Goal: Ask a question

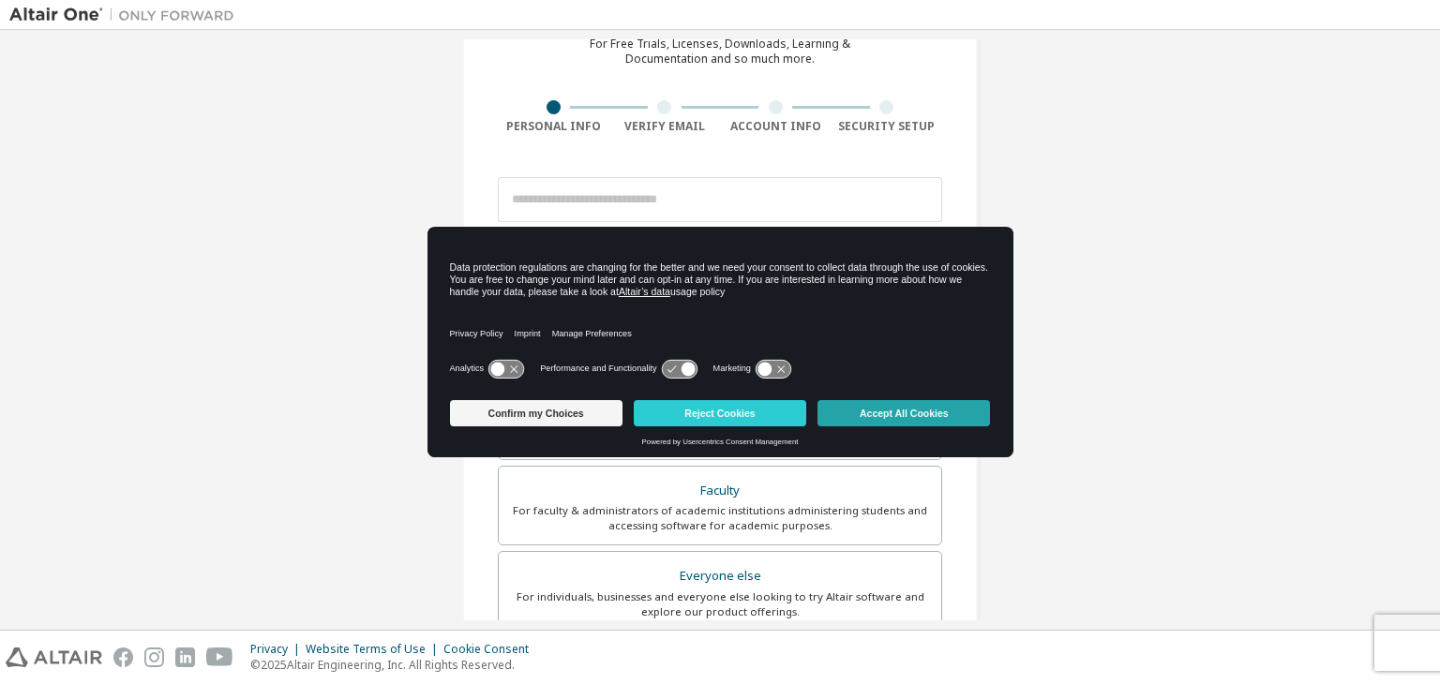
scroll to position [127, 0]
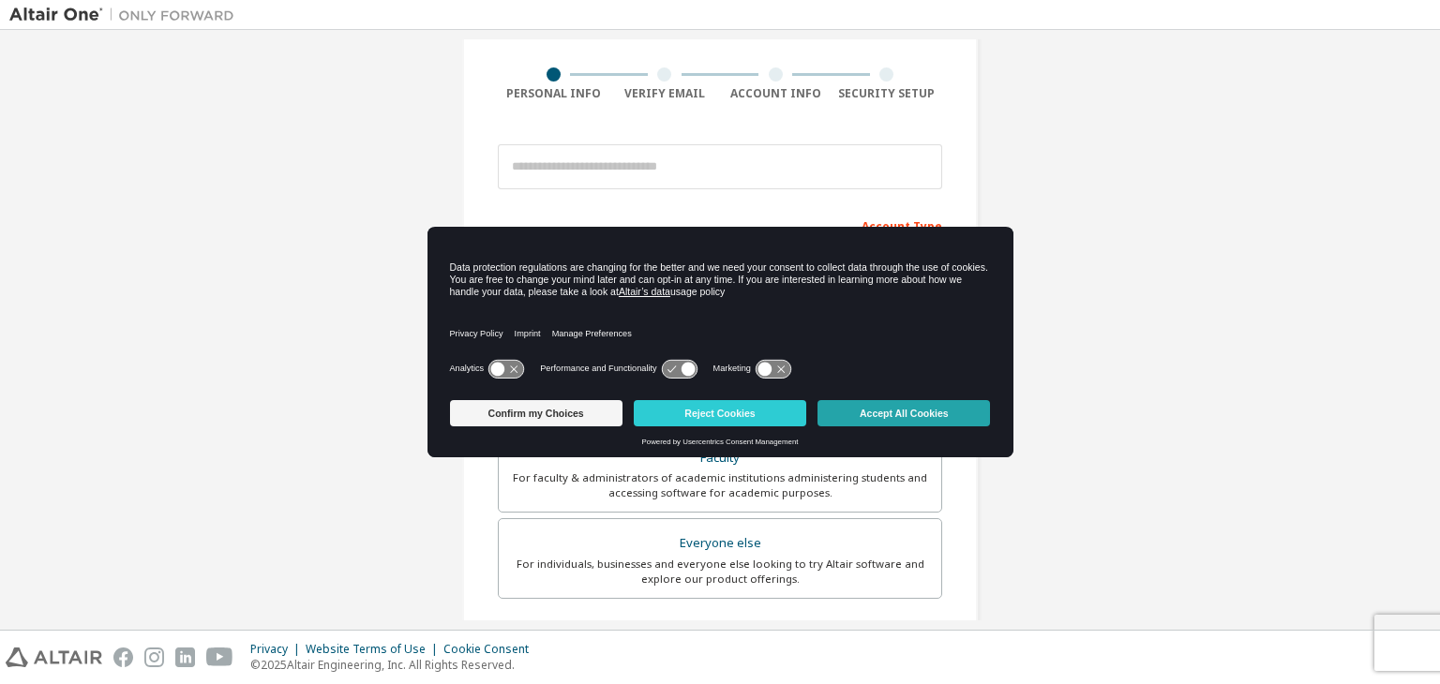
click at [874, 417] on button "Accept All Cookies" at bounding box center [903, 413] width 172 height 26
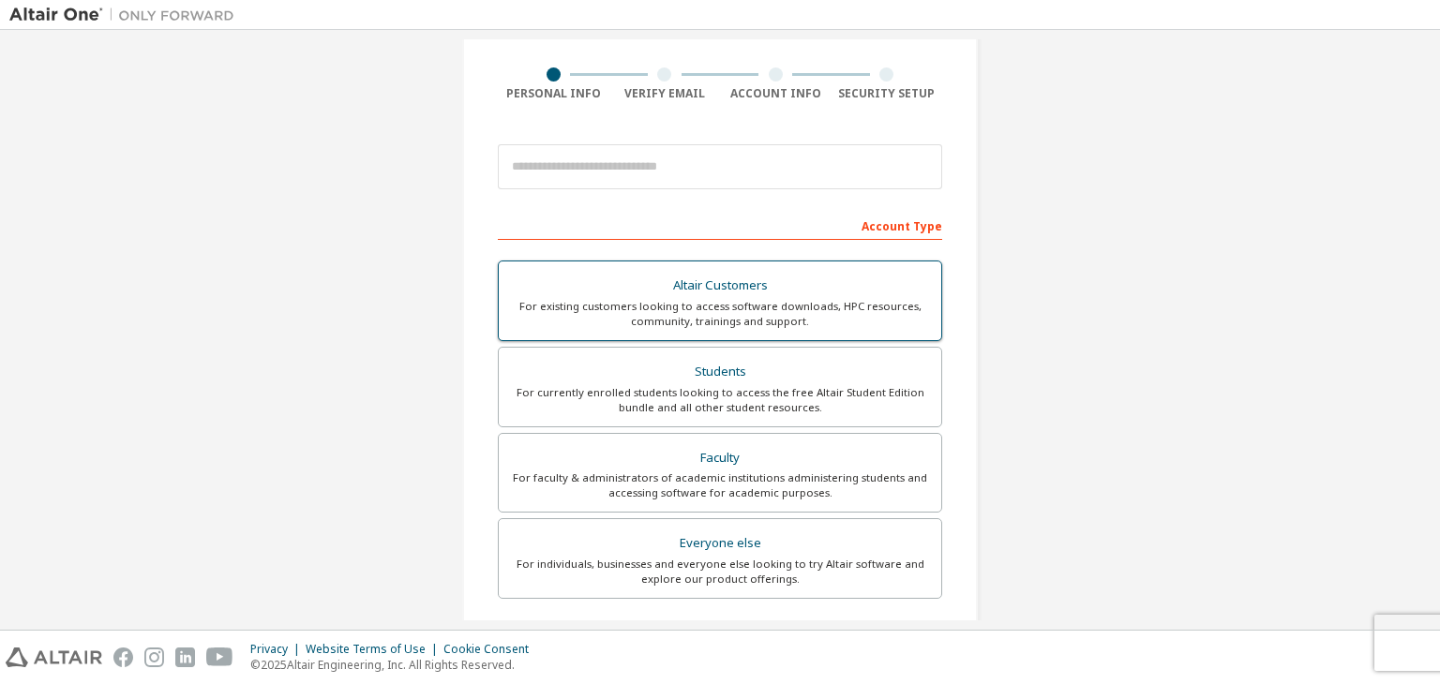
scroll to position [34, 0]
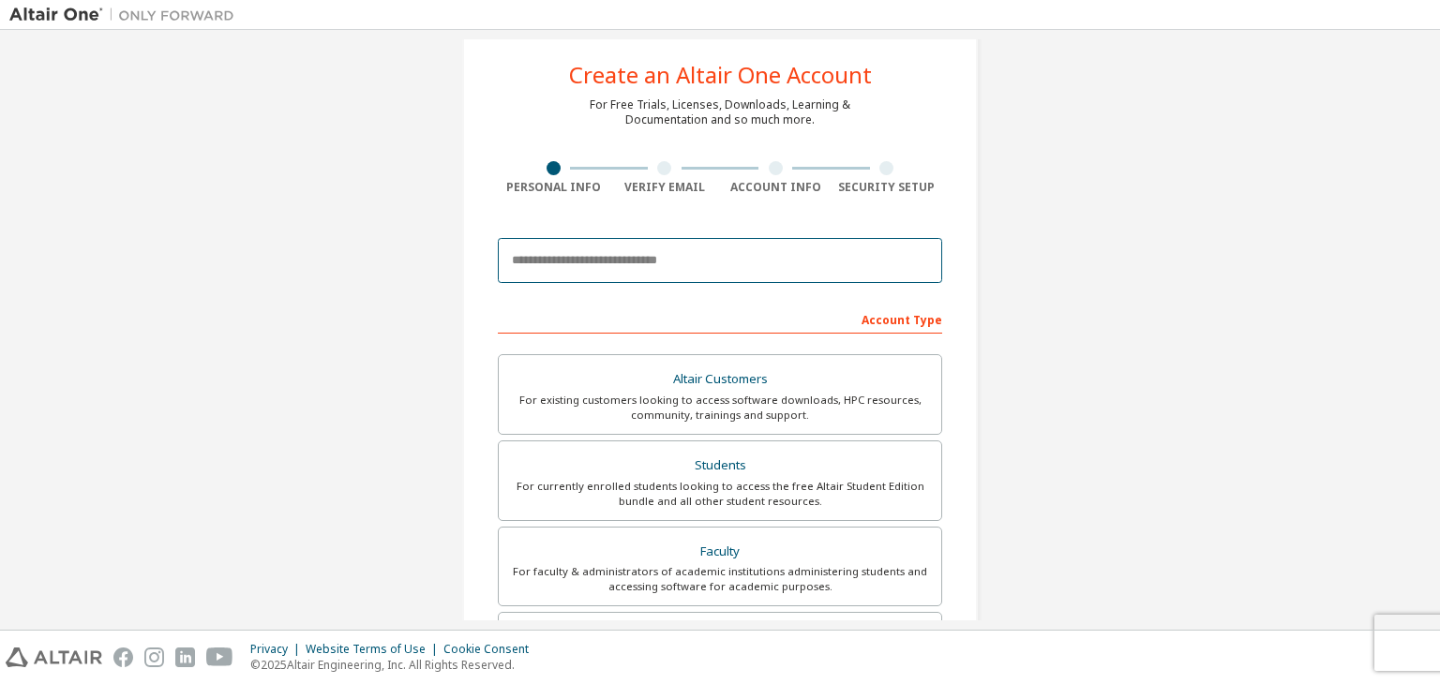
click at [581, 254] on input "email" at bounding box center [720, 260] width 444 height 45
type input "**********"
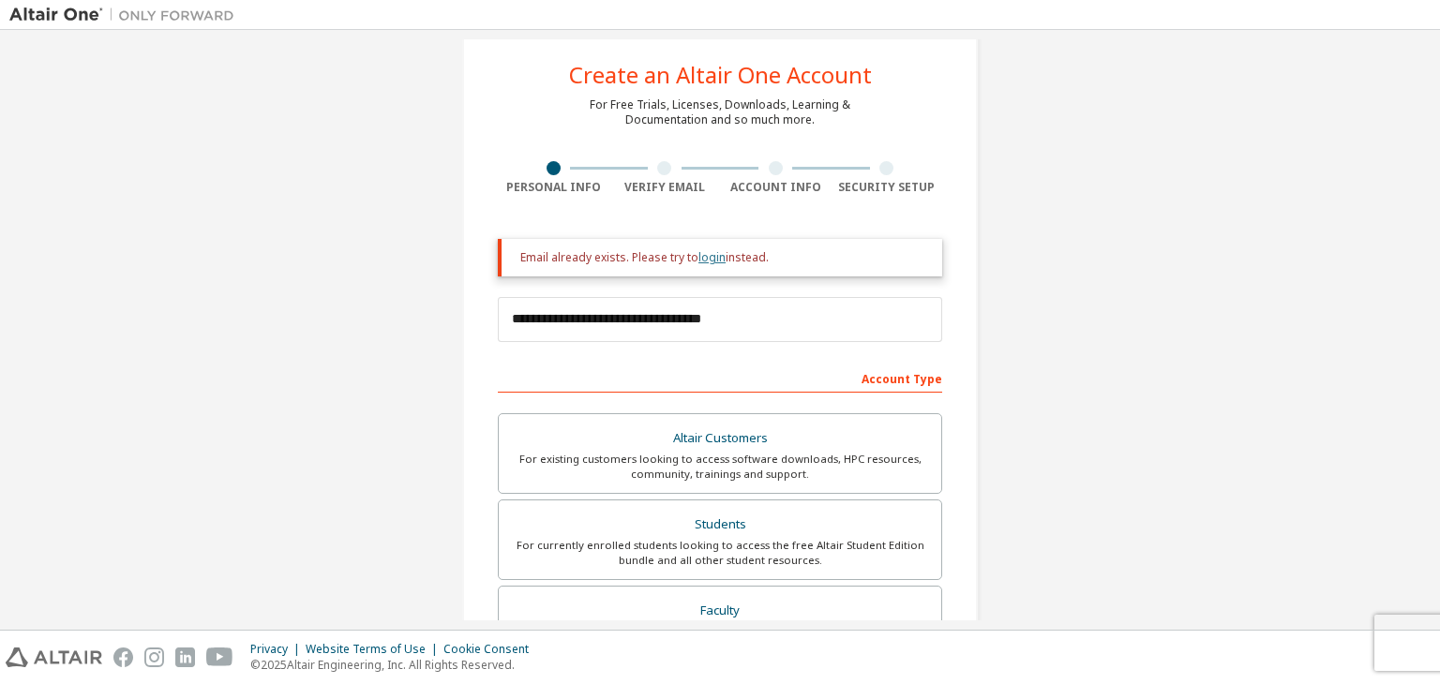
click at [699, 260] on link "login" at bounding box center [711, 257] width 27 height 16
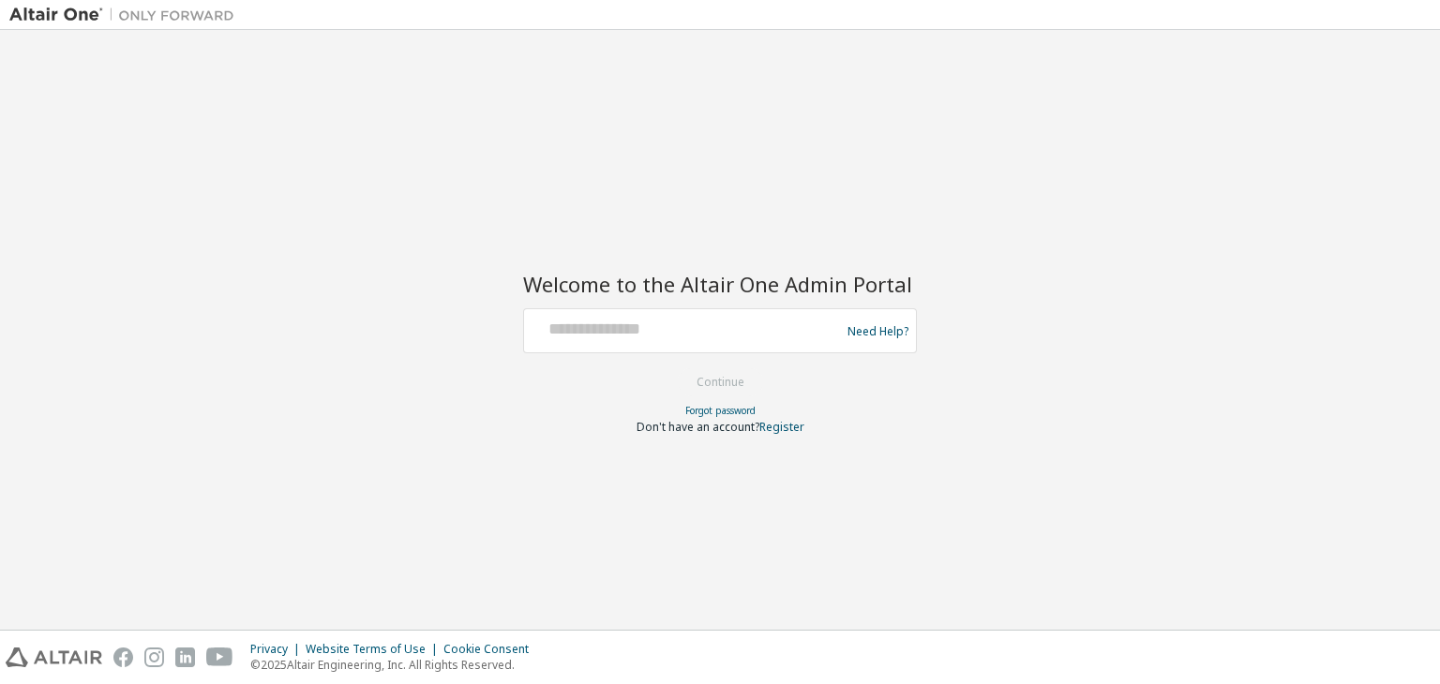
click at [542, 340] on div at bounding box center [684, 331] width 307 height 36
click at [546, 339] on div at bounding box center [684, 331] width 307 height 36
click at [584, 337] on input "text" at bounding box center [684, 326] width 307 height 27
type input "**********"
click at [681, 374] on button "Continue" at bounding box center [720, 382] width 87 height 28
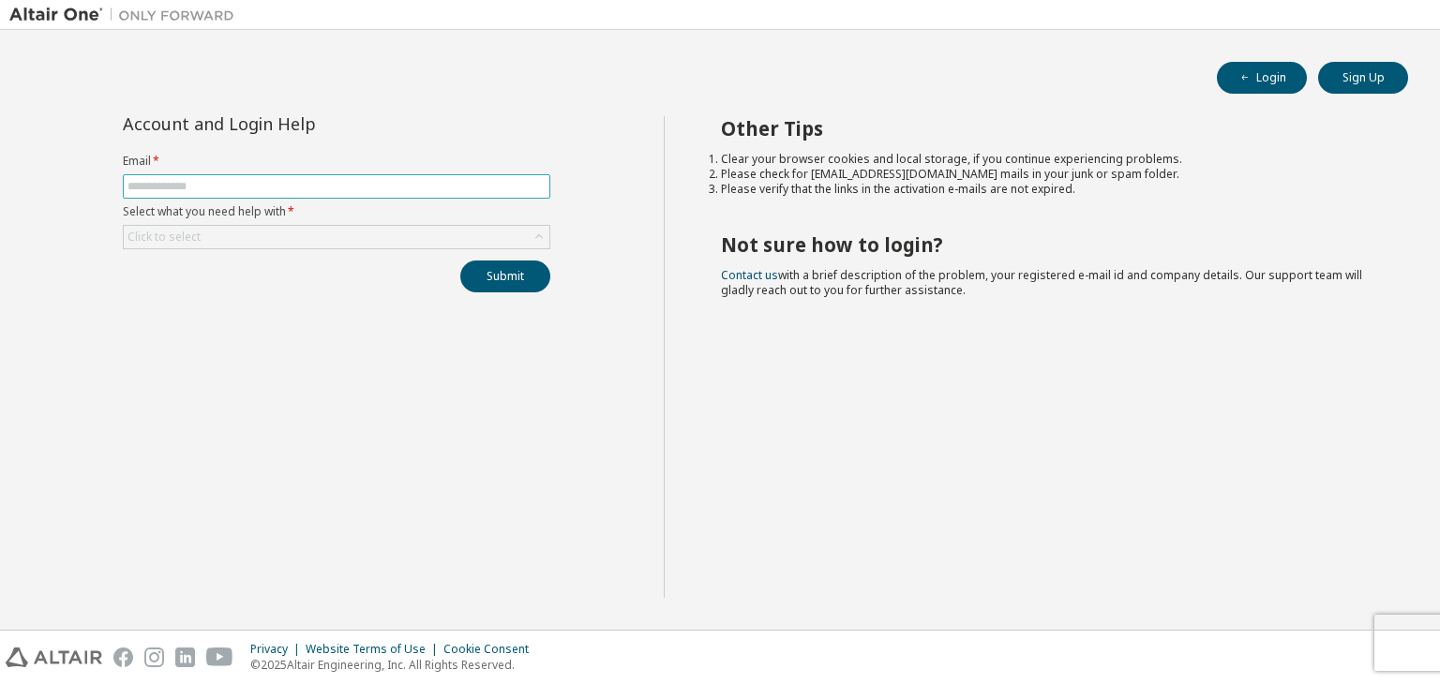
click at [204, 181] on input "text" at bounding box center [336, 186] width 418 height 15
type input "**********"
click at [247, 231] on div "Click to select" at bounding box center [337, 237] width 426 height 22
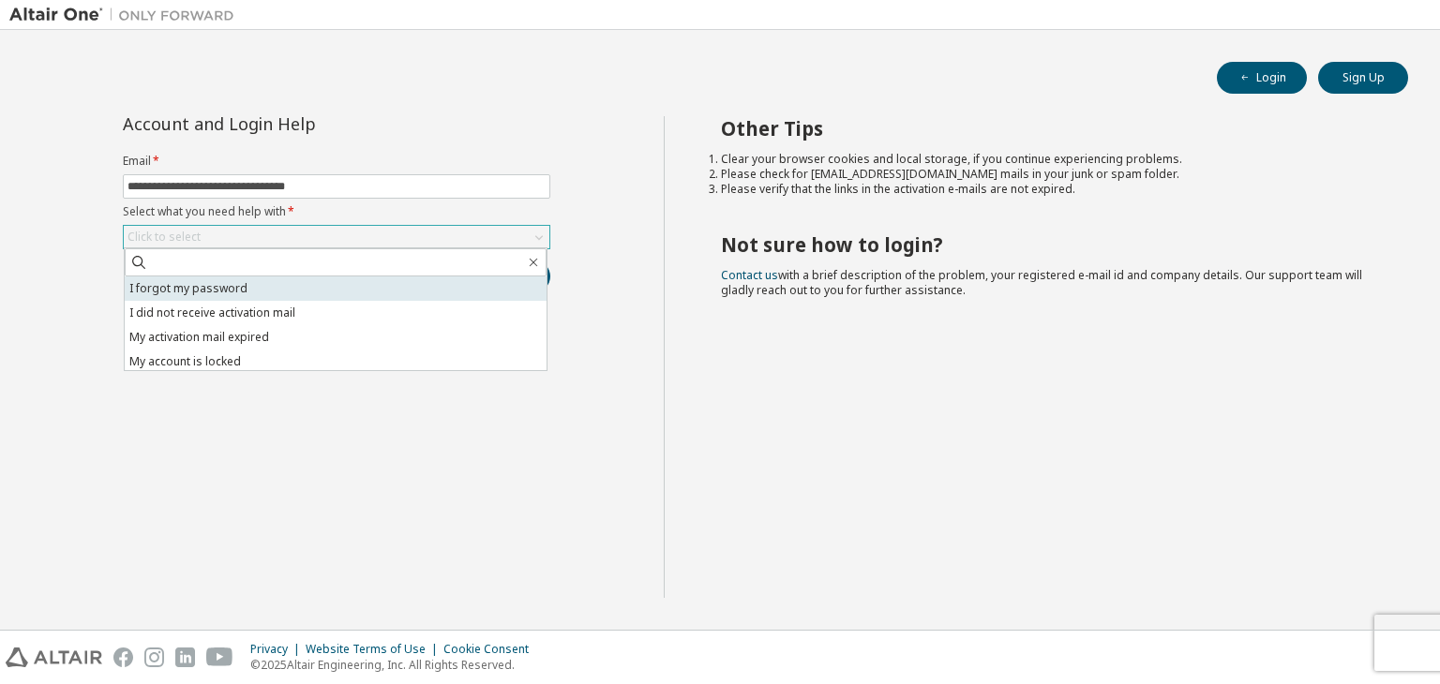
scroll to position [52, 0]
click at [240, 283] on li "My activation mail expired" at bounding box center [336, 285] width 422 height 24
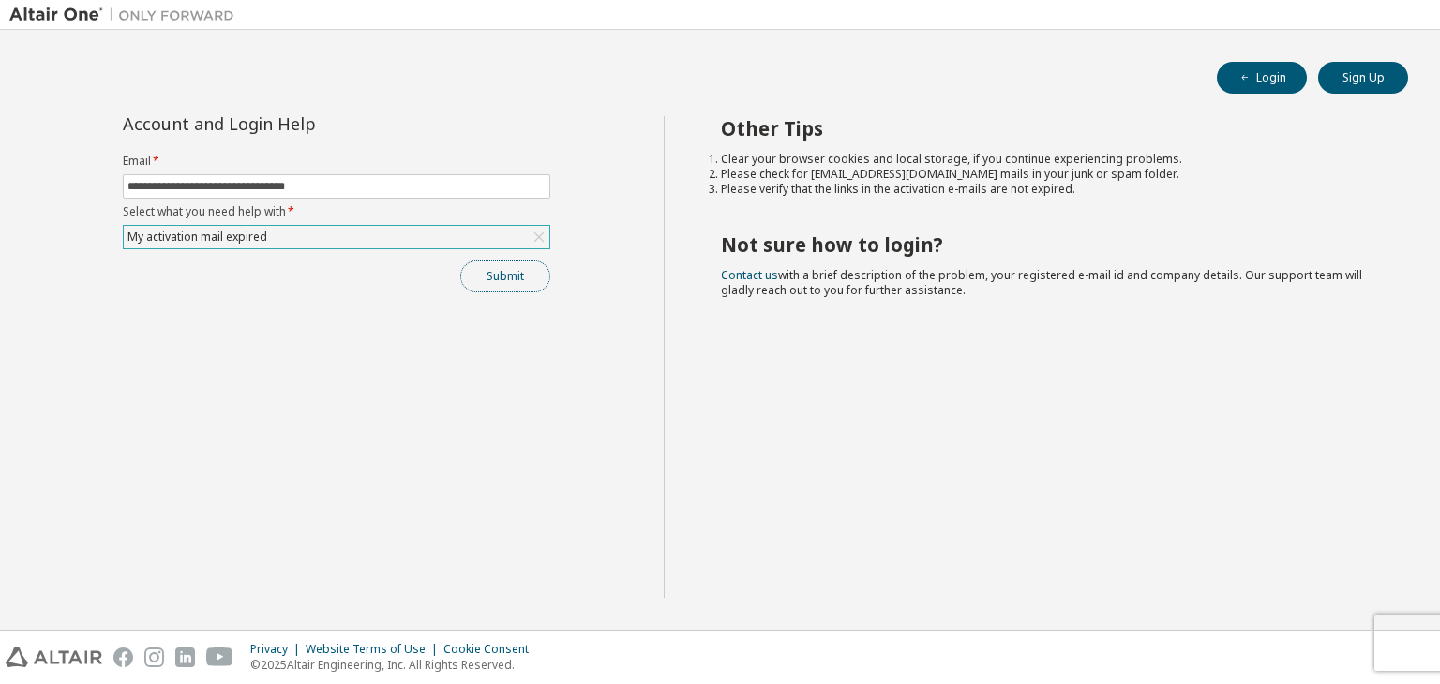
click at [488, 266] on button "Submit" at bounding box center [505, 277] width 90 height 32
